Goal: Information Seeking & Learning: Learn about a topic

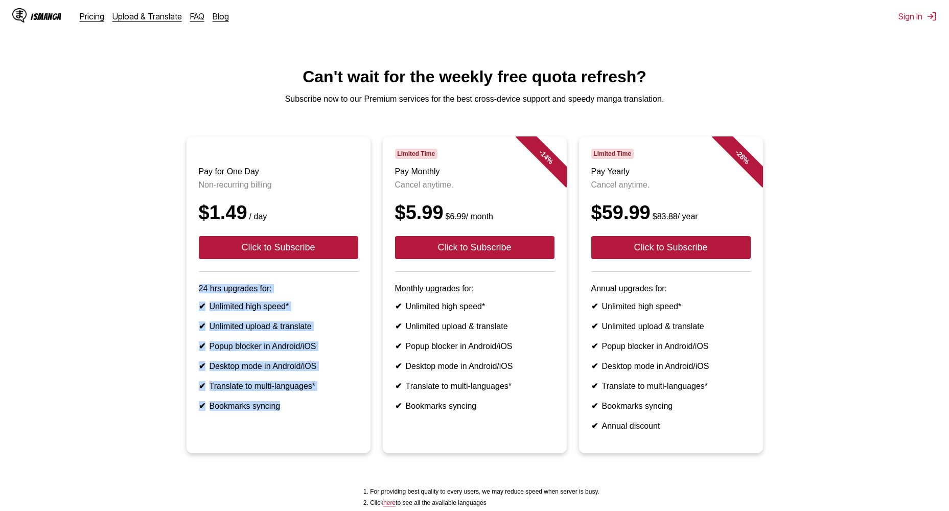
drag, startPoint x: 192, startPoint y: 305, endPoint x: 311, endPoint y: 428, distance: 172.1
click at [311, 428] on article "Pay for One Day Non-recurring billing $1.49 / day Click to Subscribe 24 hrs upg…" at bounding box center [279, 294] width 184 height 317
click at [311, 411] on li "✔ Bookmarks syncing" at bounding box center [278, 406] width 159 height 10
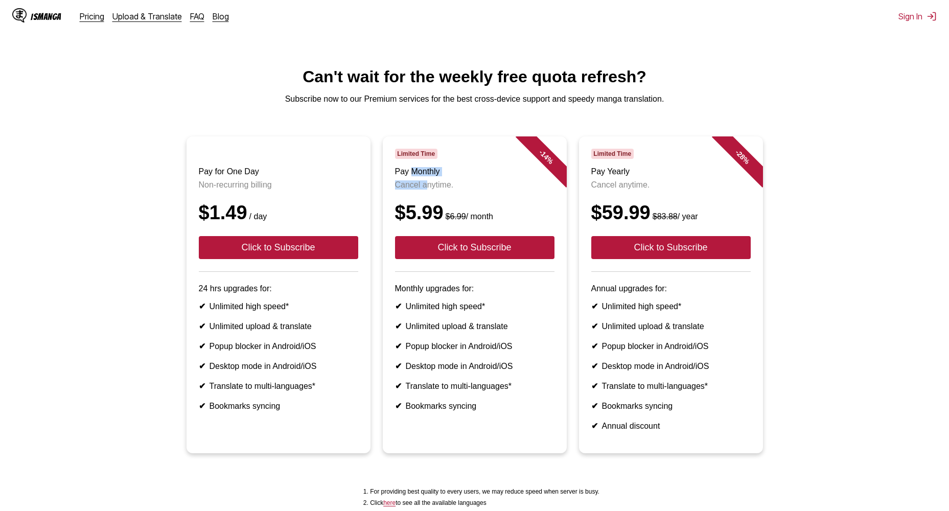
drag, startPoint x: 417, startPoint y: 183, endPoint x: 424, endPoint y: 188, distance: 8.8
click at [424, 188] on header "Limited Time Pay Monthly Cancel anytime. $5.99 $6.99 / month Click to Subscribe" at bounding box center [474, 210] width 159 height 123
drag, startPoint x: 424, startPoint y: 188, endPoint x: 431, endPoint y: 197, distance: 11.3
click at [431, 190] on p "Cancel anytime." at bounding box center [474, 184] width 159 height 9
drag, startPoint x: 594, startPoint y: 180, endPoint x: 652, endPoint y: 184, distance: 58.4
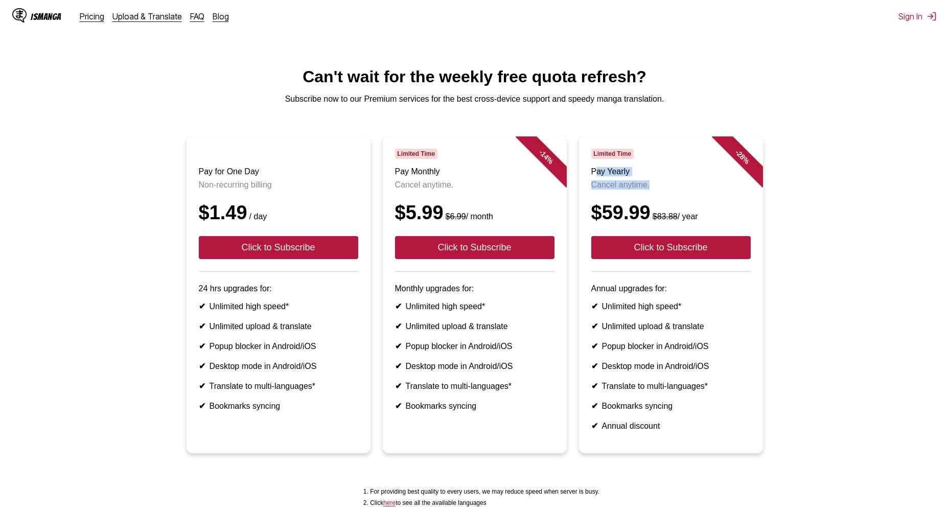
click at [652, 184] on header "Limited Time Pay Yearly Cancel anytime. $59.99 $83.88 / year Click to Subscribe" at bounding box center [670, 210] width 159 height 123
drag, startPoint x: 652, startPoint y: 184, endPoint x: 646, endPoint y: 208, distance: 24.8
click at [646, 208] on header "Limited Time Pay Yearly Cancel anytime. $59.99 $83.88 / year Click to Subscribe" at bounding box center [670, 210] width 159 height 123
drag, startPoint x: 750, startPoint y: 164, endPoint x: 728, endPoint y: 159, distance: 23.0
click at [728, 159] on div "- 28 %" at bounding box center [732, 166] width 61 height 61
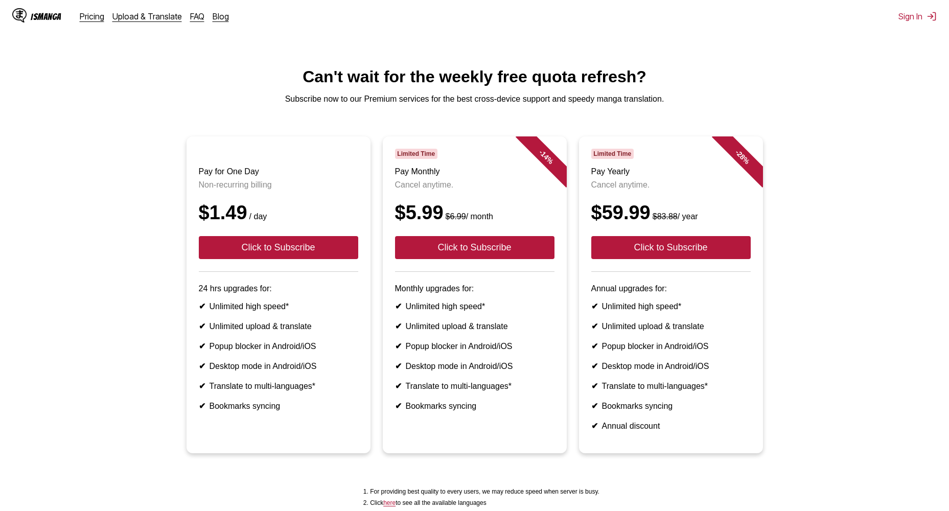
drag, startPoint x: 728, startPoint y: 159, endPoint x: 709, endPoint y: 210, distance: 53.4
click at [709, 209] on header "Limited Time Pay Yearly Cancel anytime. $59.99 $83.88 / year Click to Subscribe" at bounding box center [670, 210] width 159 height 123
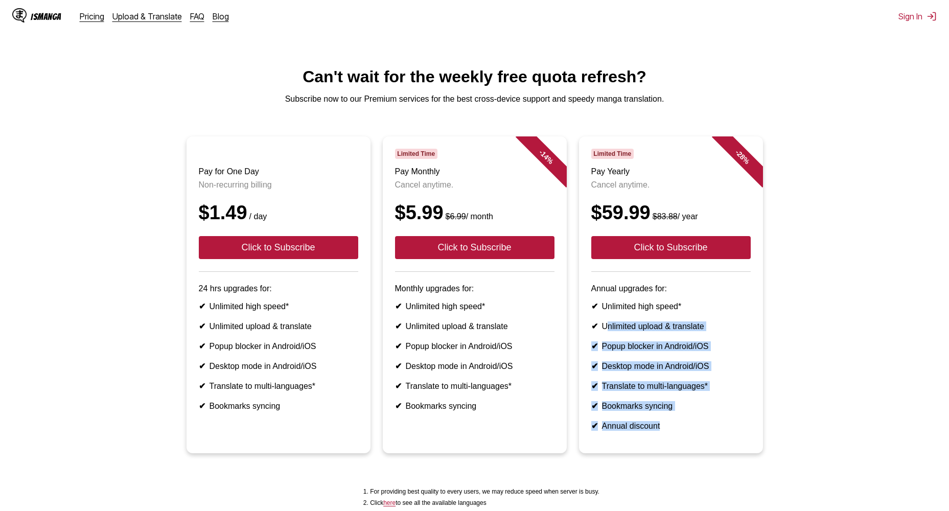
drag, startPoint x: 609, startPoint y: 336, endPoint x: 716, endPoint y: 442, distance: 150.3
click at [717, 431] on ul "✔ Unlimited high speed* ✔ Unlimited upload & translate ✔ Popup blocker in Andro…" at bounding box center [670, 366] width 159 height 129
drag, startPoint x: 716, startPoint y: 442, endPoint x: 692, endPoint y: 449, distance: 25.2
click at [692, 431] on li "✔ Annual discount" at bounding box center [670, 426] width 159 height 10
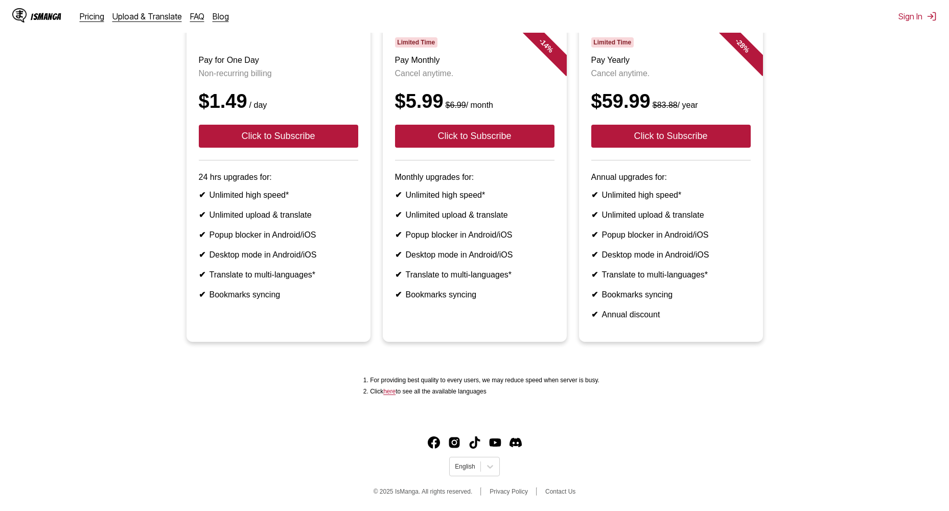
drag, startPoint x: 685, startPoint y: 405, endPoint x: 686, endPoint y: 445, distance: 39.9
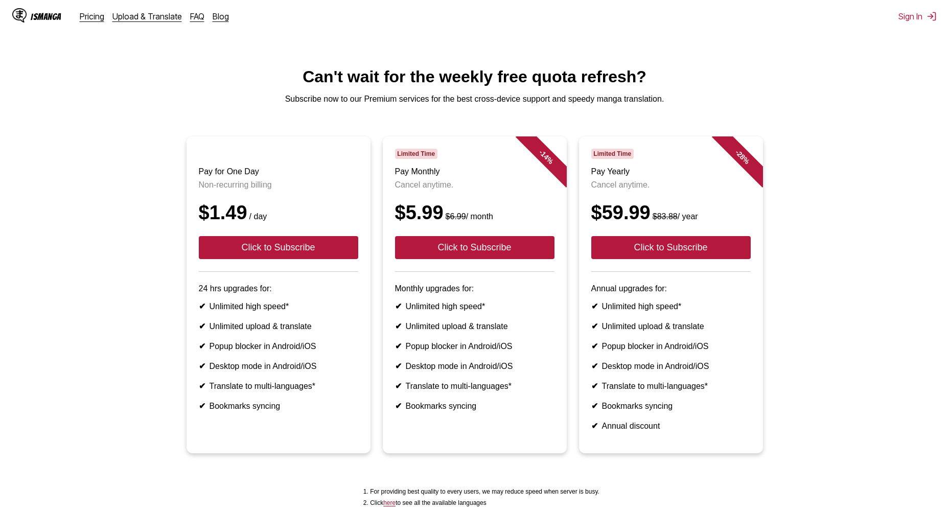
drag, startPoint x: 683, startPoint y: 384, endPoint x: 699, endPoint y: 201, distance: 183.7
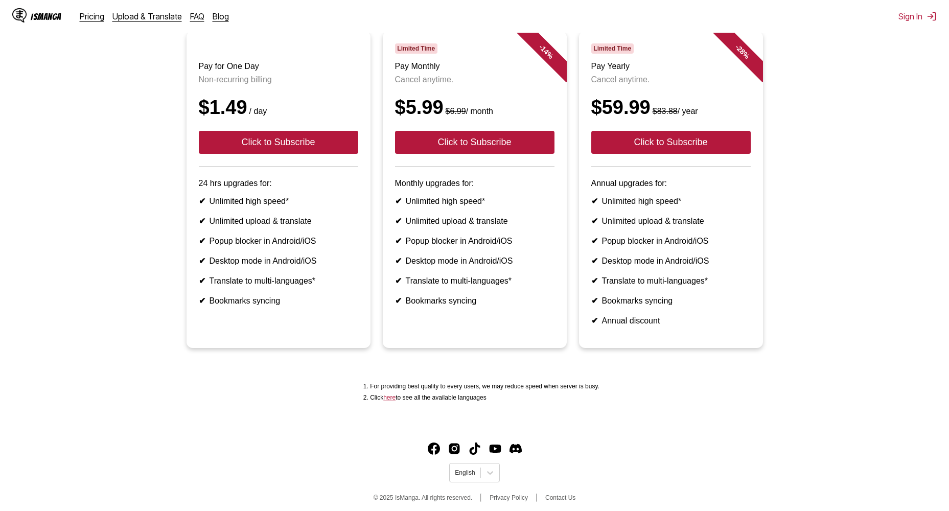
drag, startPoint x: 144, startPoint y: 202, endPoint x: 186, endPoint y: 361, distance: 164.5
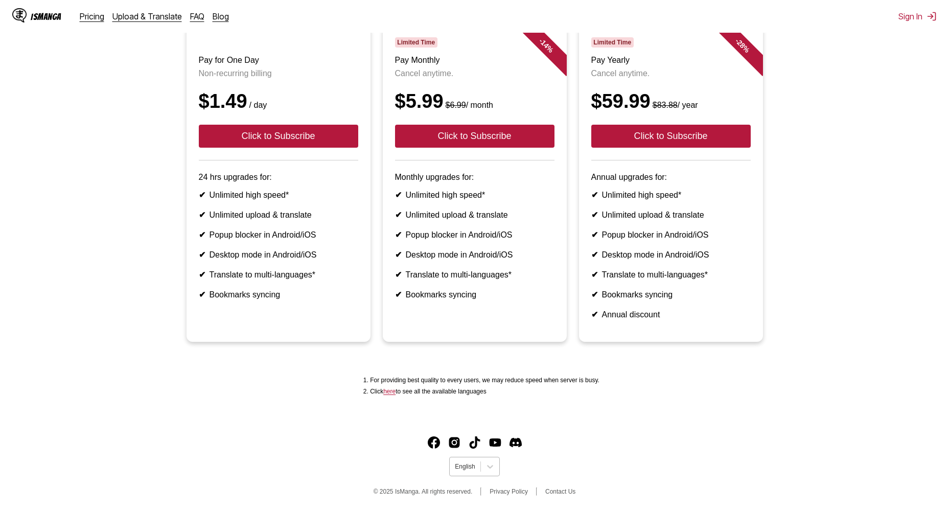
click at [470, 470] on div at bounding box center [465, 466] width 20 height 9
drag, startPoint x: 381, startPoint y: 393, endPoint x: 494, endPoint y: 412, distance: 114.5
click at [493, 401] on div "For providing best quality to every users, we may reduce speed when server is b…" at bounding box center [474, 386] width 933 height 31
drag, startPoint x: 494, startPoint y: 412, endPoint x: 610, endPoint y: 419, distance: 116.8
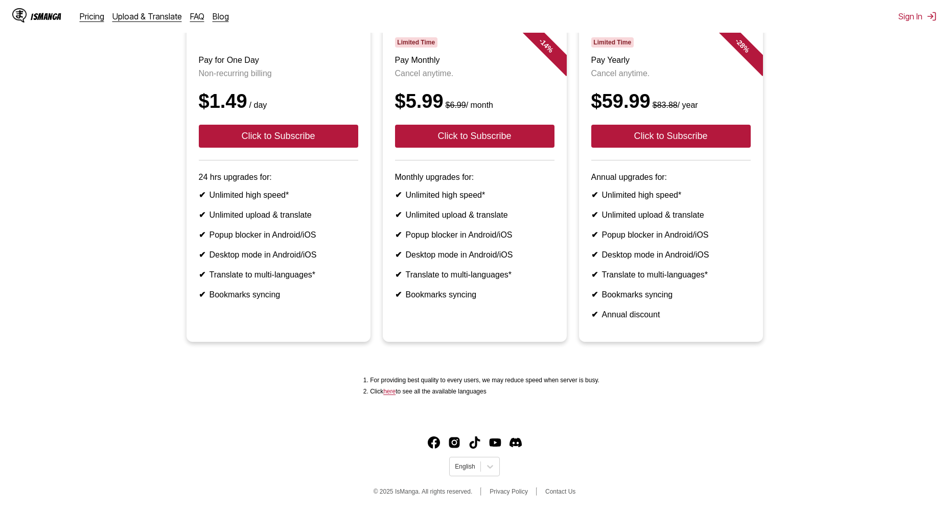
click at [609, 419] on div "IsManga Pricing Upload & Translate FAQ Blog Sign In Pricing Upload & Translate …" at bounding box center [474, 233] width 949 height 555
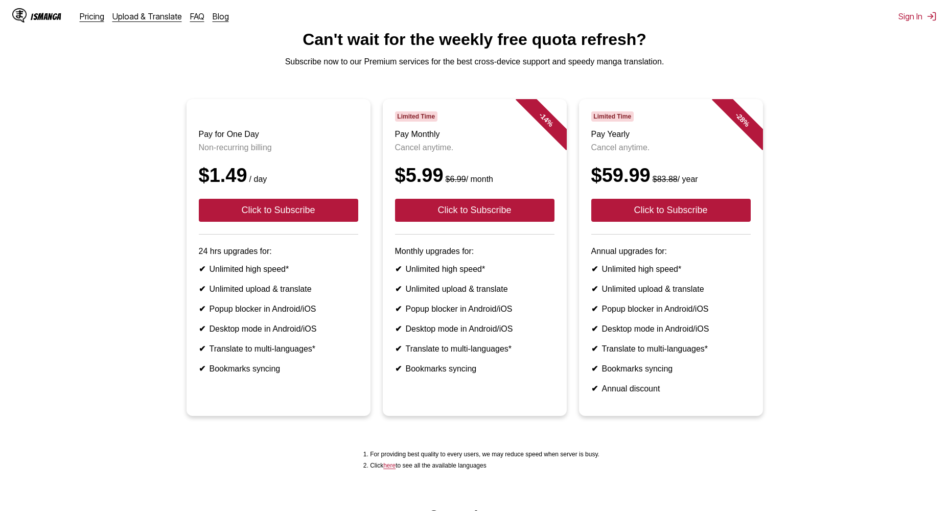
scroll to position [0, 0]
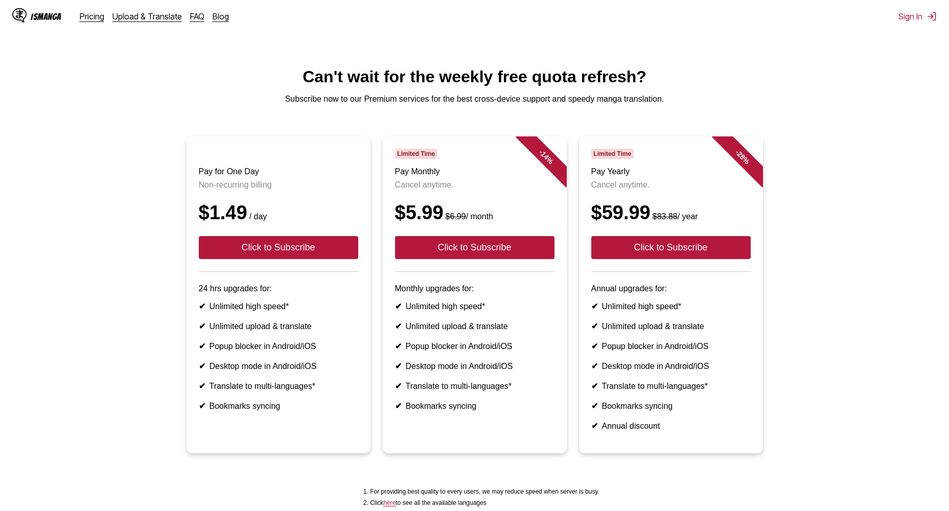
drag, startPoint x: 840, startPoint y: 343, endPoint x: 844, endPoint y: 196, distance: 147.3
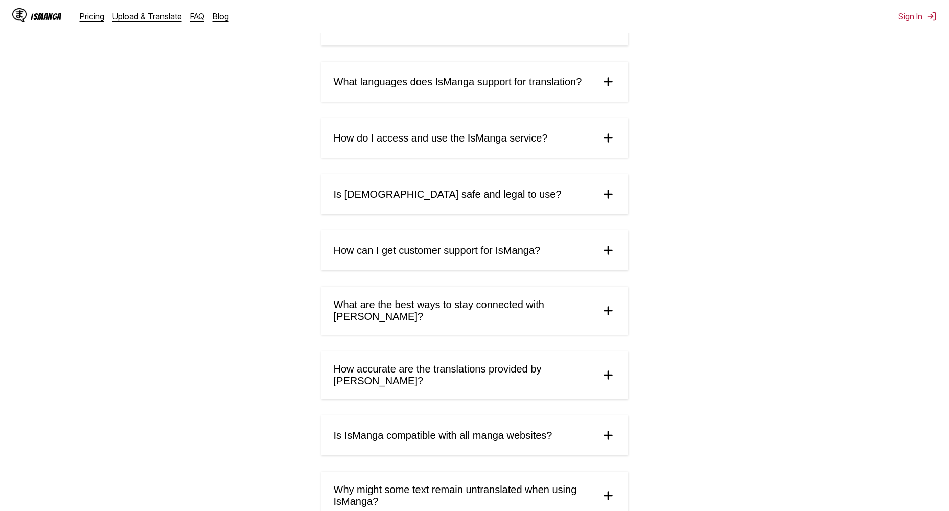
scroll to position [175, 0]
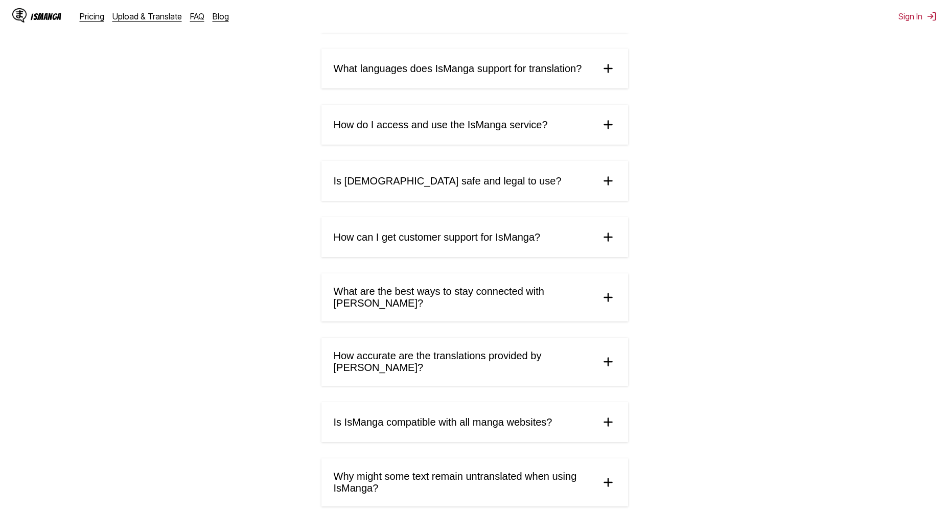
drag, startPoint x: 688, startPoint y: 256, endPoint x: 683, endPoint y: 281, distance: 26.2
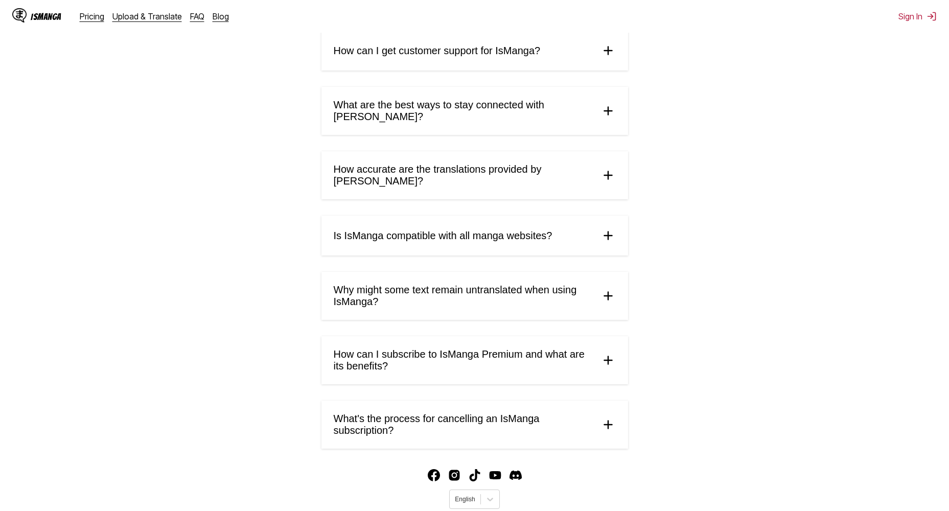
drag, startPoint x: 674, startPoint y: 380, endPoint x: 674, endPoint y: 393, distance: 12.8
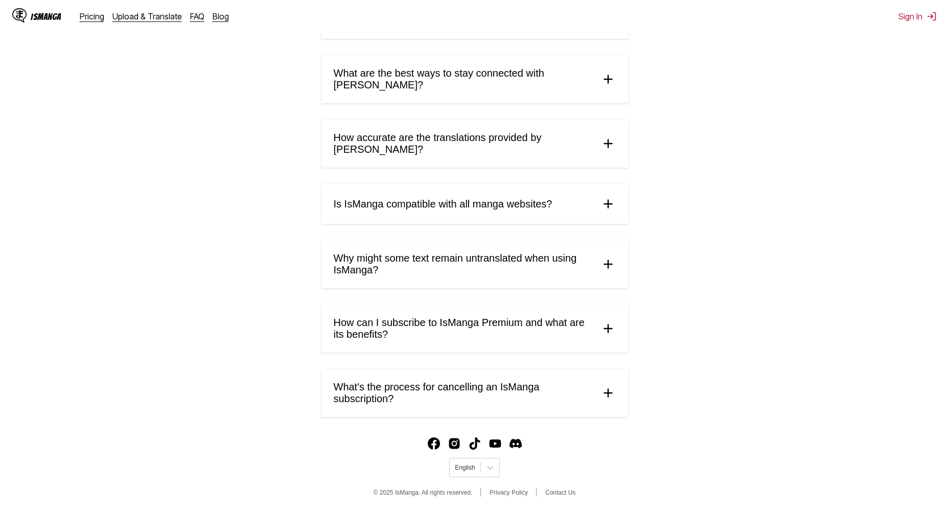
drag, startPoint x: 684, startPoint y: 409, endPoint x: 674, endPoint y: 483, distance: 74.8
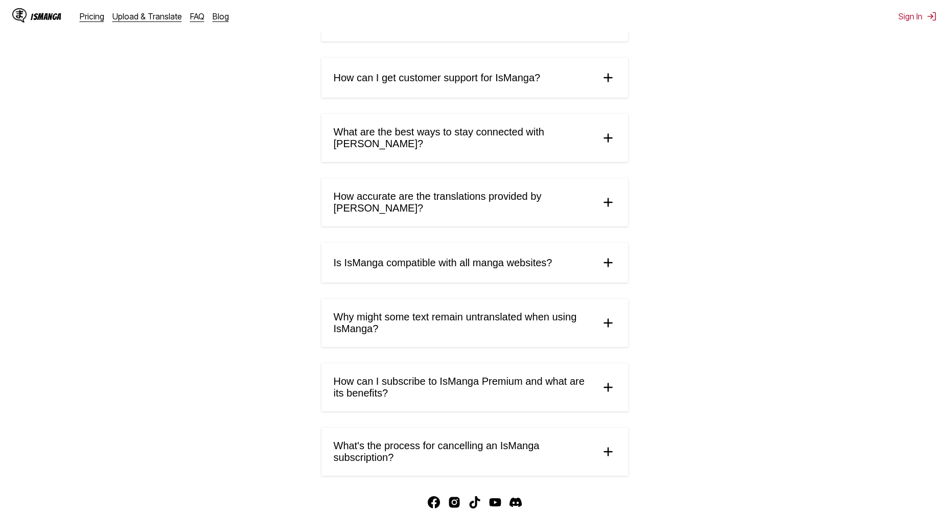
scroll to position [0, 0]
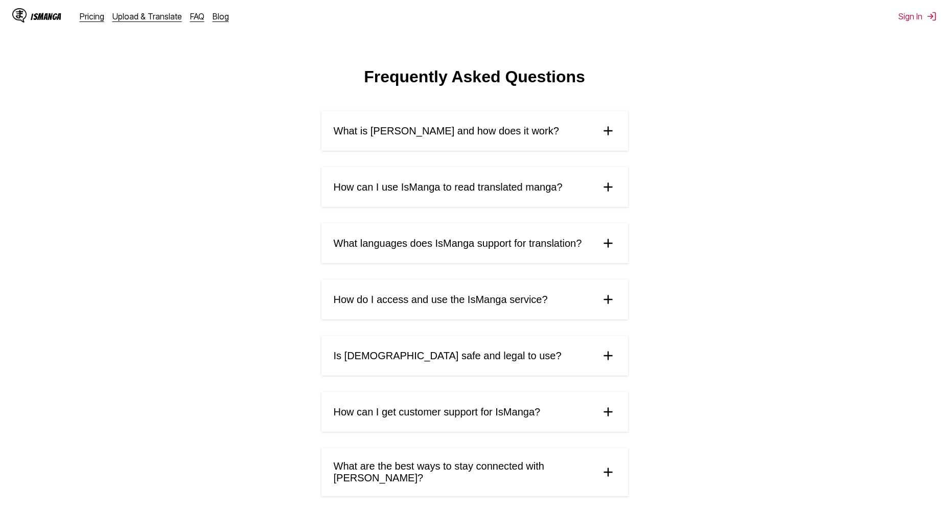
drag, startPoint x: 705, startPoint y: 306, endPoint x: 680, endPoint y: 245, distance: 65.8
click at [530, 146] on summary "What is IsManga and how does it work?" at bounding box center [474, 131] width 307 height 40
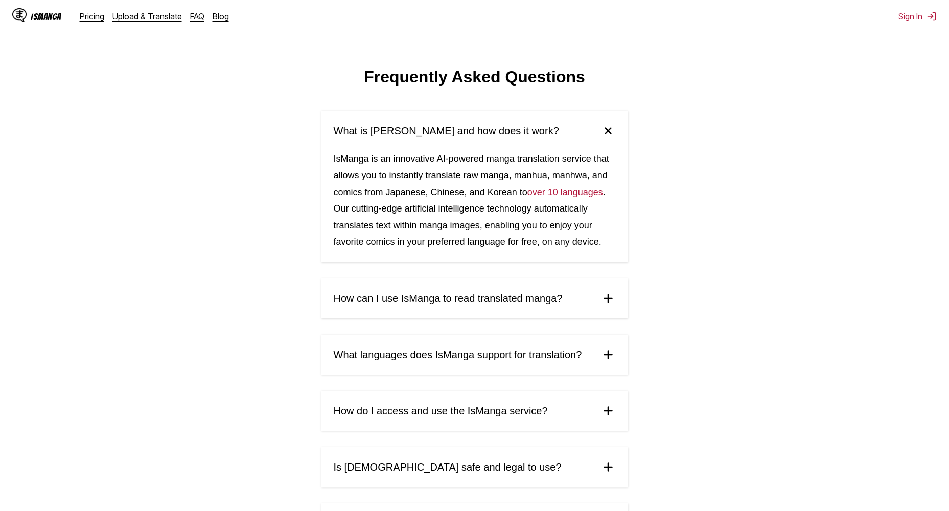
click at [531, 137] on summary "What is IsManga and how does it work?" at bounding box center [474, 131] width 307 height 40
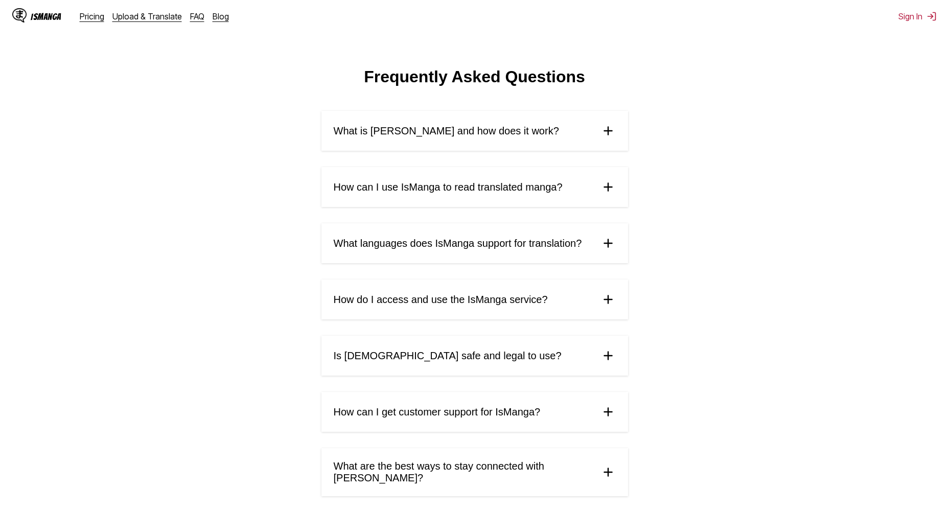
click at [537, 206] on summary "How can I use IsManga to read translated manga?" at bounding box center [474, 187] width 307 height 40
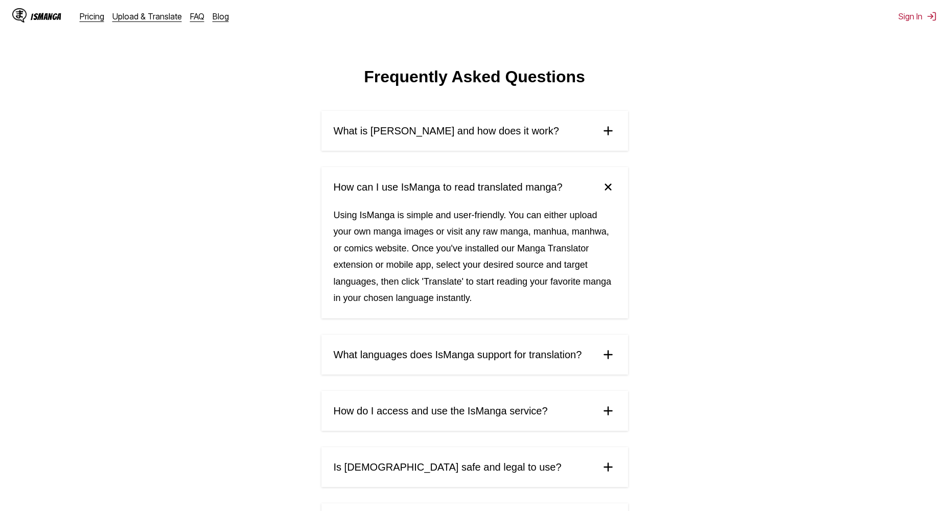
click at [537, 207] on summary "How can I use IsManga to read translated manga?" at bounding box center [474, 187] width 307 height 40
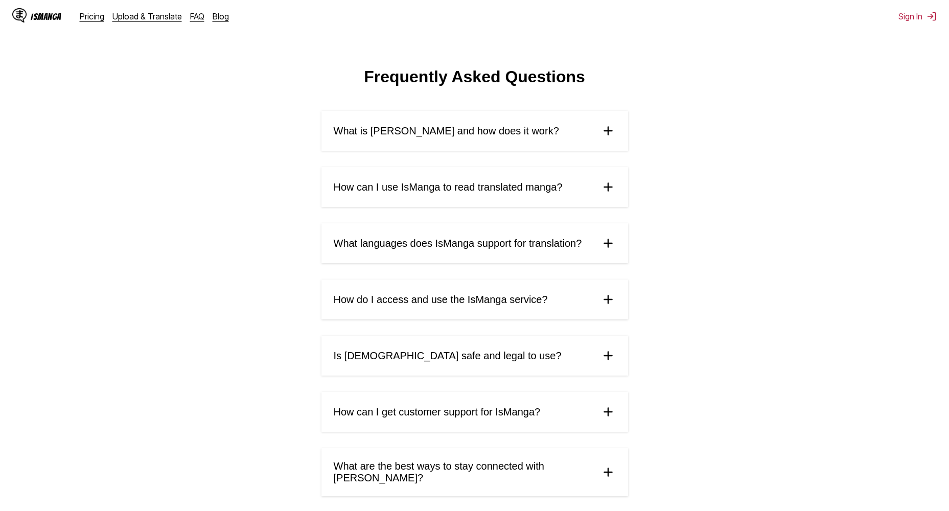
drag, startPoint x: 546, startPoint y: 273, endPoint x: 539, endPoint y: 268, distance: 8.8
click at [546, 274] on div "What is IsManga and how does it work? IsManga is an innovative AI-powered manga…" at bounding box center [474, 460] width 307 height 699
click at [539, 261] on summary "What languages does IsManga support for translation?" at bounding box center [474, 243] width 307 height 40
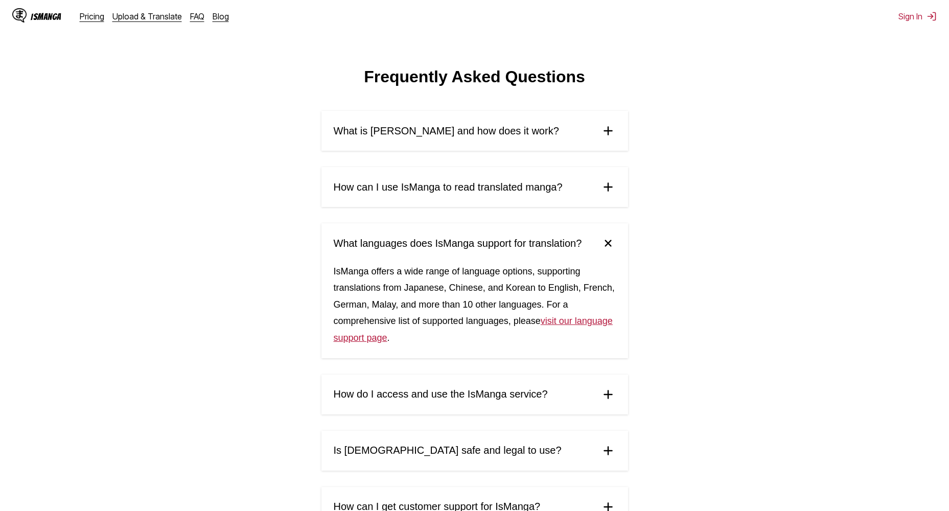
click at [539, 255] on summary "What languages does IsManga support for translation?" at bounding box center [474, 243] width 307 height 40
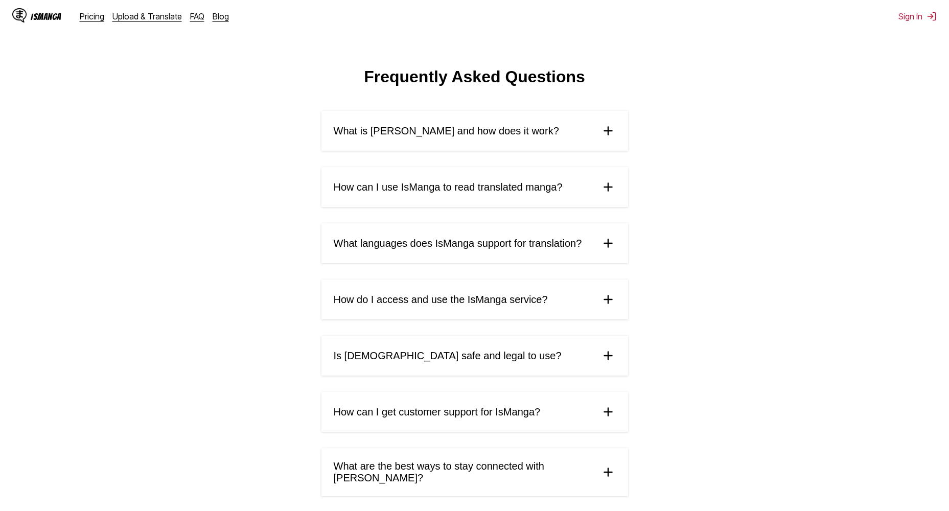
click at [505, 295] on span "How do I access and use the IsManga service?" at bounding box center [441, 300] width 214 height 12
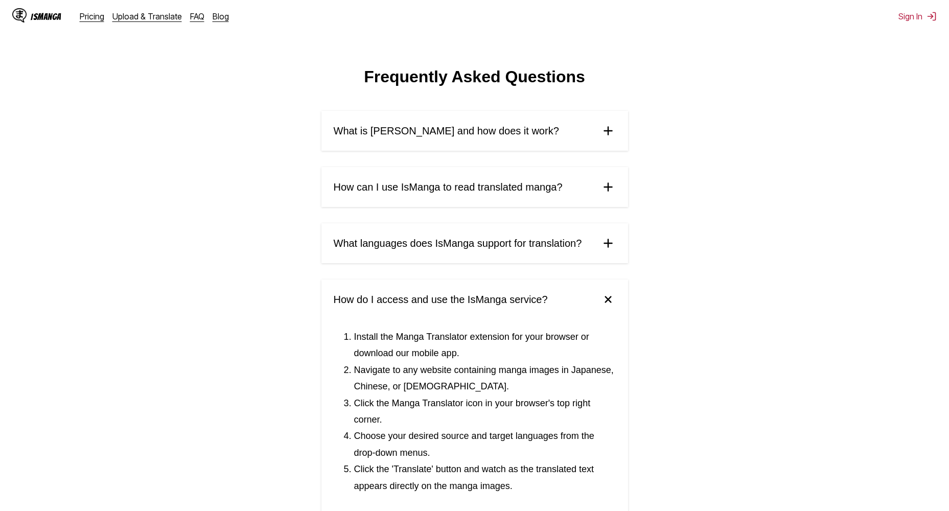
click at [505, 295] on span "How do I access and use the IsManga service?" at bounding box center [441, 300] width 214 height 12
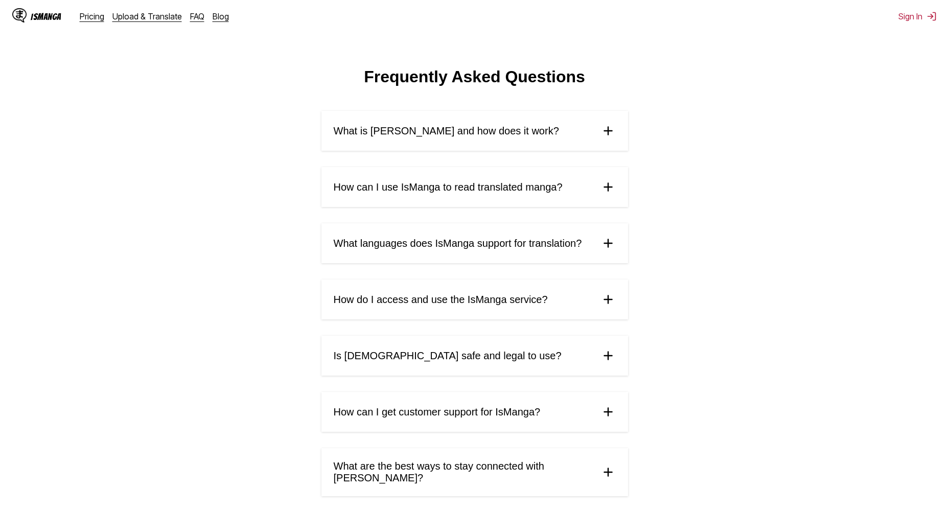
click at [496, 340] on summary "Is IsManga safe and legal to use?" at bounding box center [474, 356] width 307 height 40
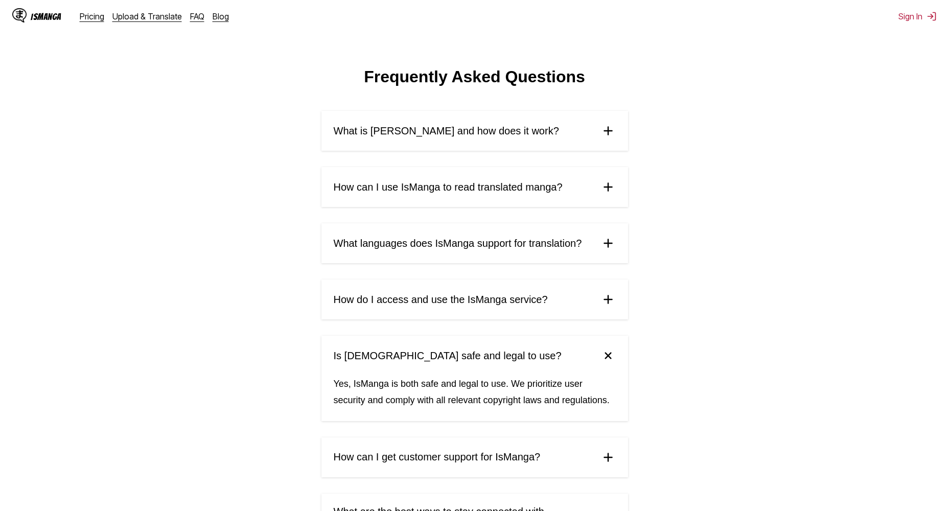
click at [479, 358] on span "Is IsManga safe and legal to use?" at bounding box center [448, 356] width 228 height 12
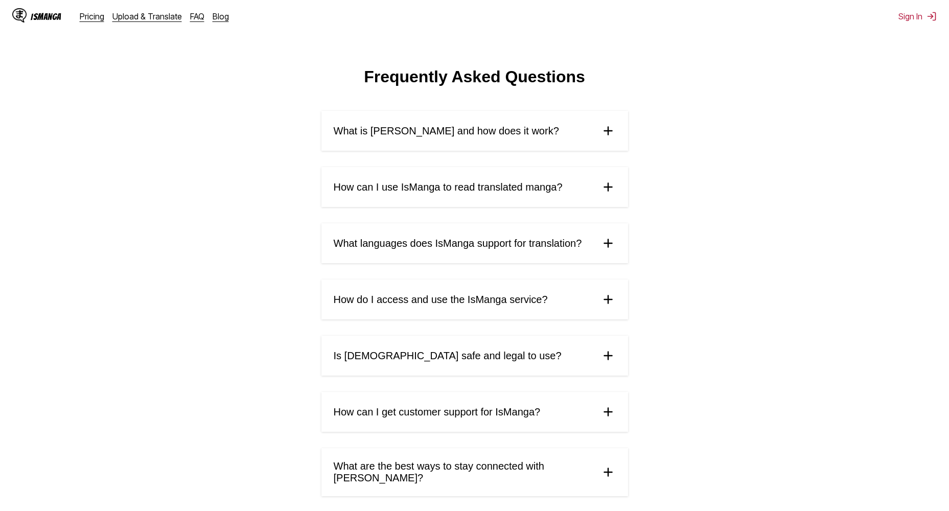
click at [470, 409] on span "How can I get customer support for IsManga?" at bounding box center [437, 412] width 207 height 12
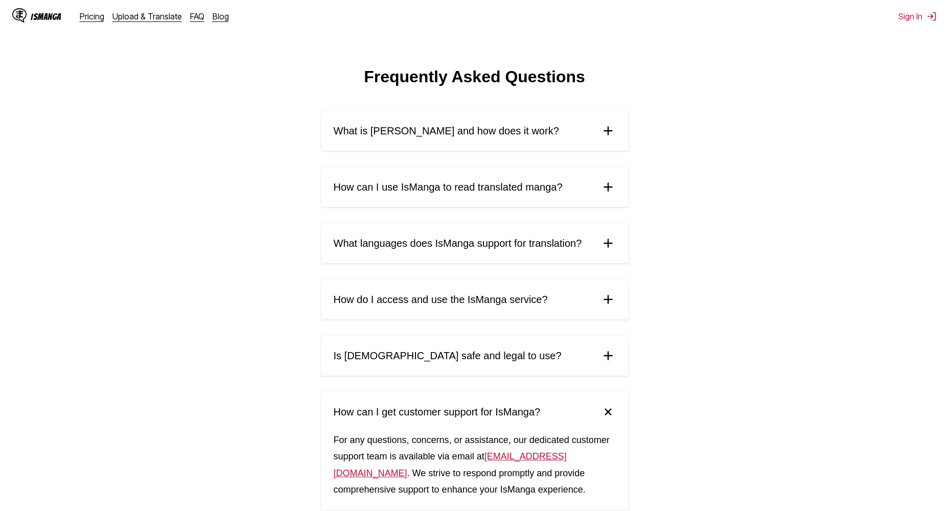
click at [470, 409] on span "How can I get customer support for IsManga?" at bounding box center [437, 412] width 207 height 12
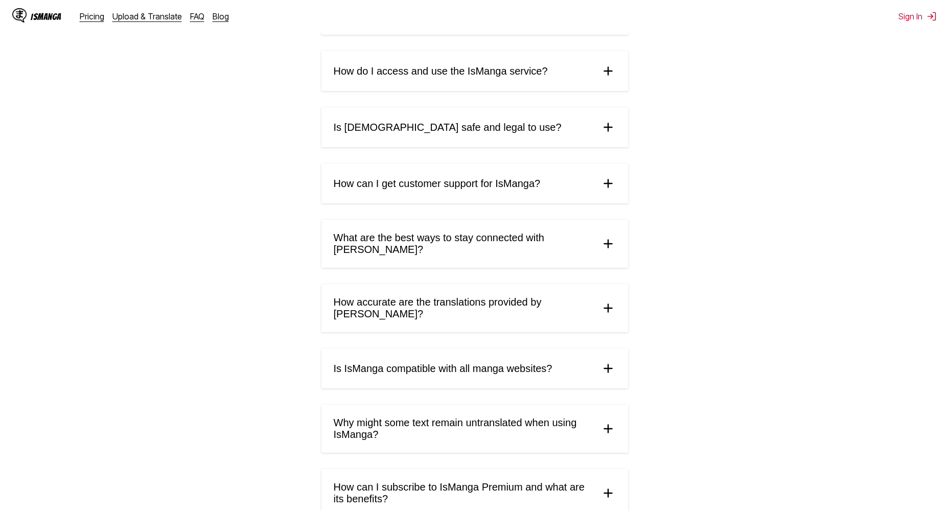
drag, startPoint x: 732, startPoint y: 361, endPoint x: 693, endPoint y: 444, distance: 91.5
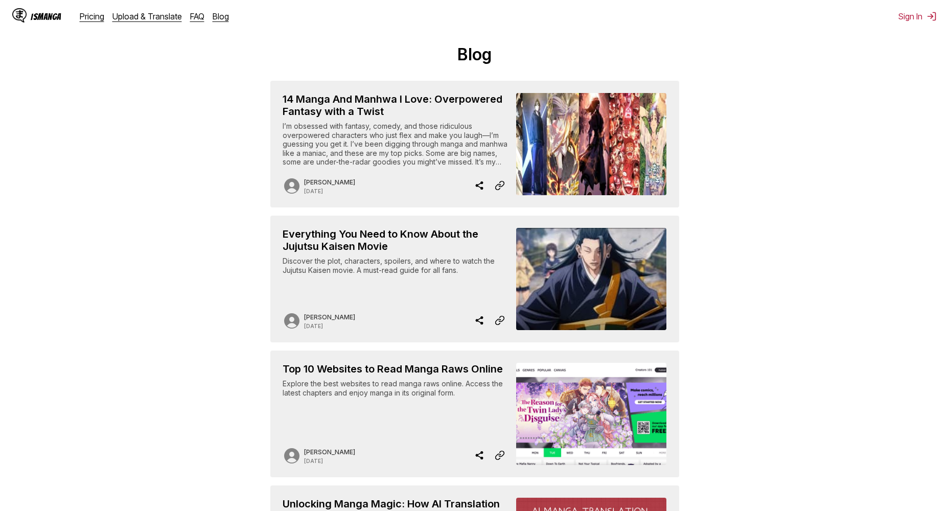
drag, startPoint x: 762, startPoint y: 166, endPoint x: 763, endPoint y: 206, distance: 40.4
